Goal: Information Seeking & Learning: Learn about a topic

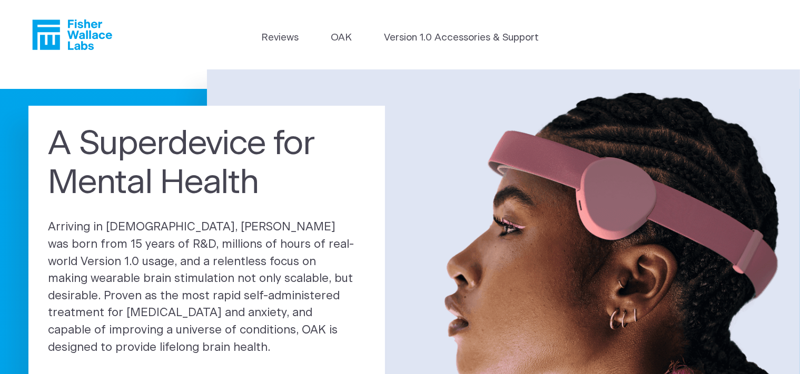
click at [329, 77] on img at bounding box center [503, 267] width 593 height 395
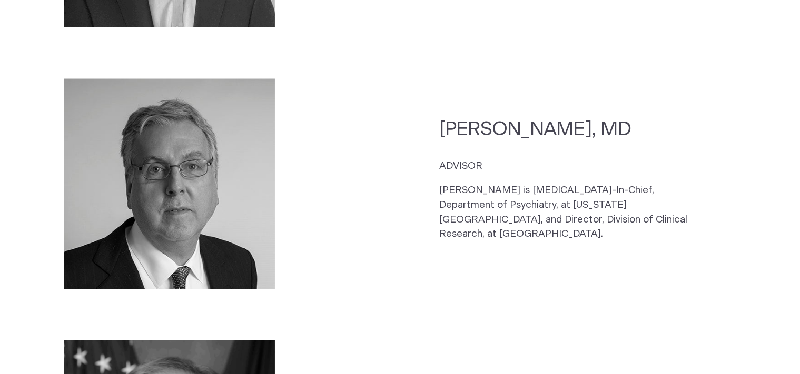
scroll to position [1771, 0]
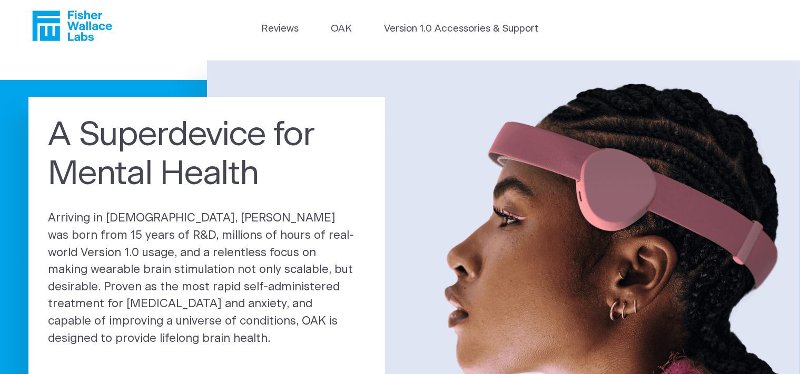
scroll to position [0, 0]
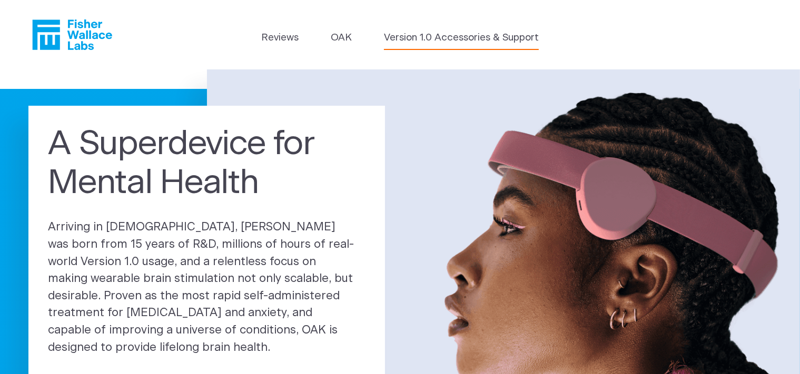
click at [471, 37] on link "Version 1.0 Accessories & Support" at bounding box center [461, 38] width 155 height 15
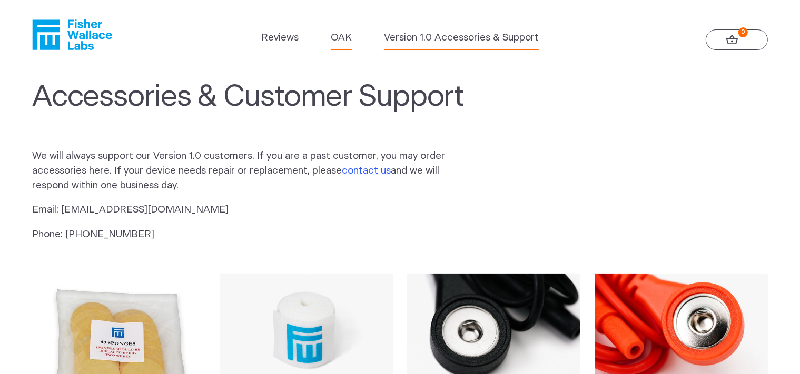
click at [338, 36] on link "OAK" at bounding box center [341, 38] width 21 height 15
